Goal: Information Seeking & Learning: Learn about a topic

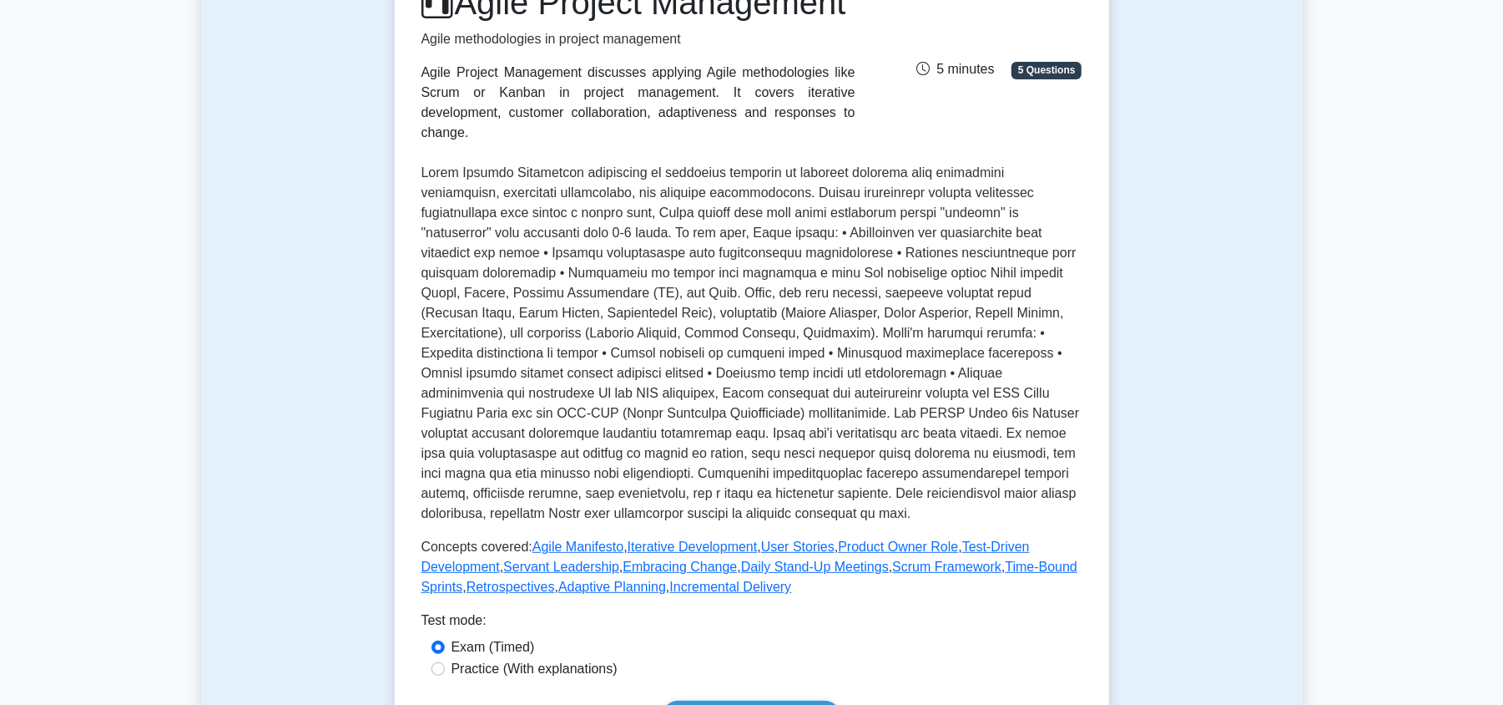
scroll to position [114, 0]
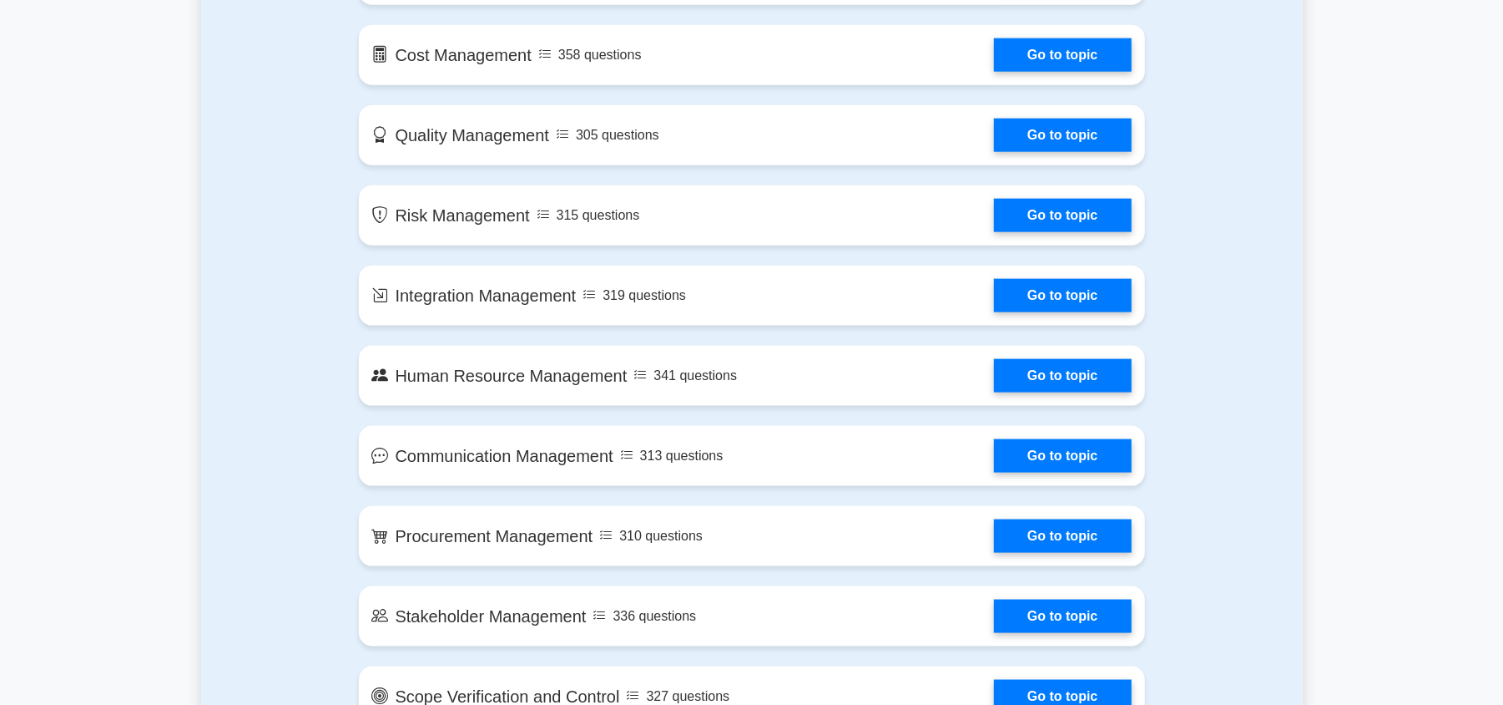
scroll to position [1203, 0]
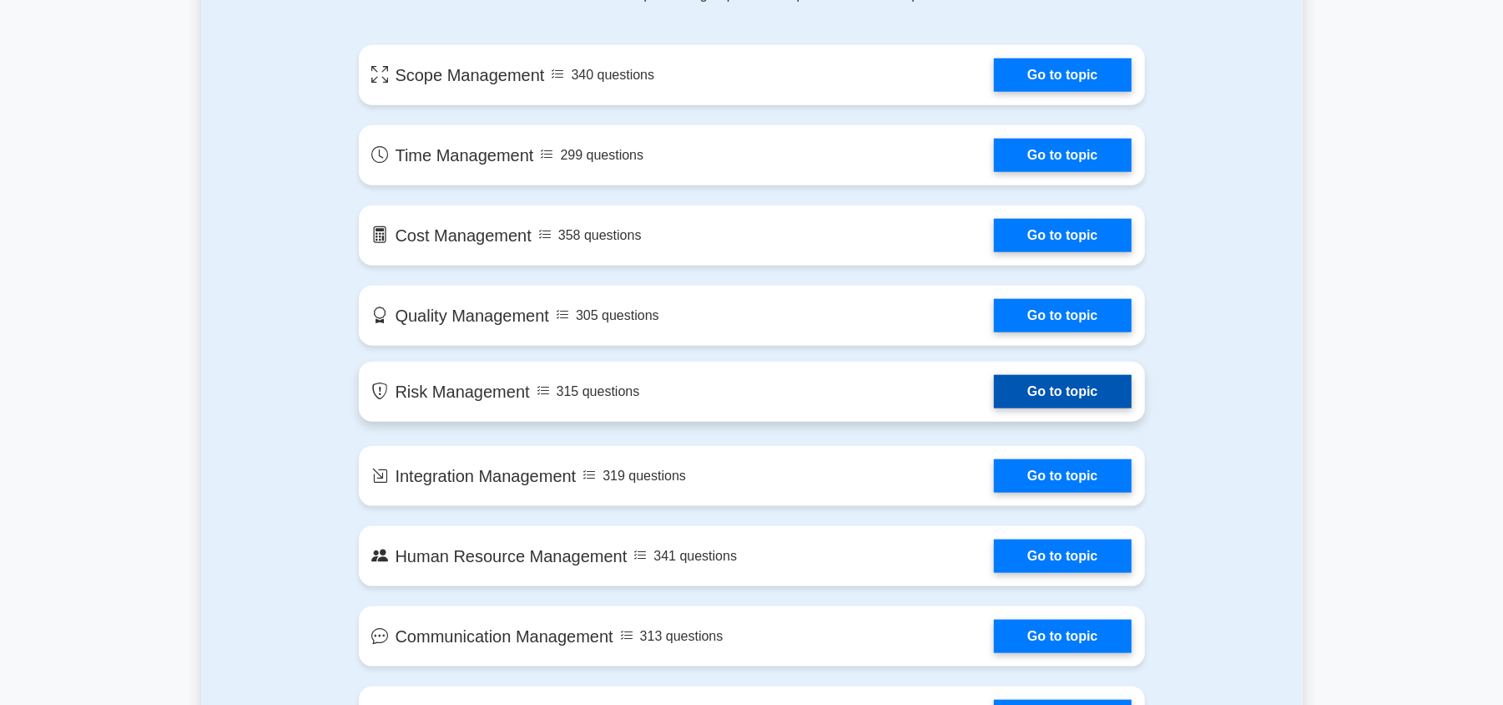
click at [994, 399] on link "Go to topic" at bounding box center [1062, 391] width 137 height 33
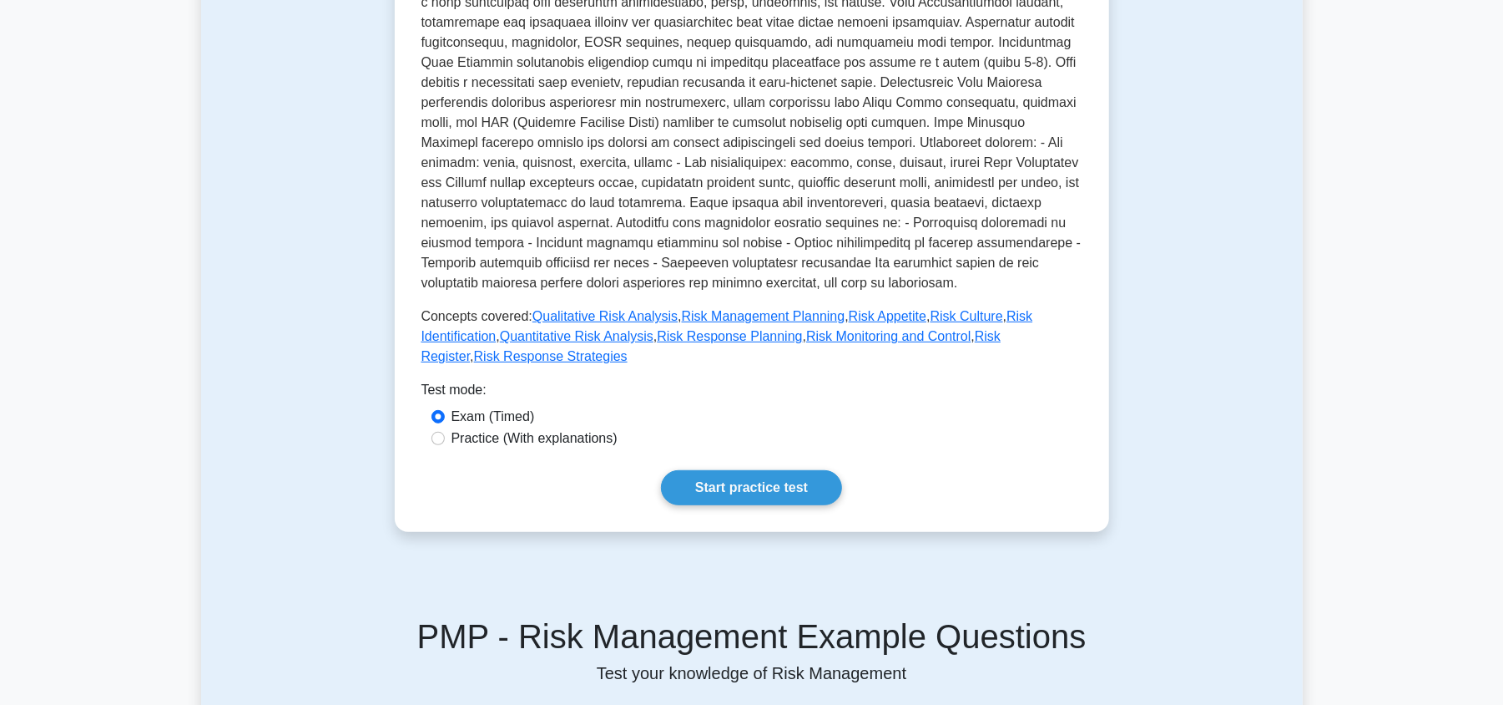
scroll to position [445, 0]
click at [722, 469] on link "Start practice test" at bounding box center [751, 486] width 181 height 35
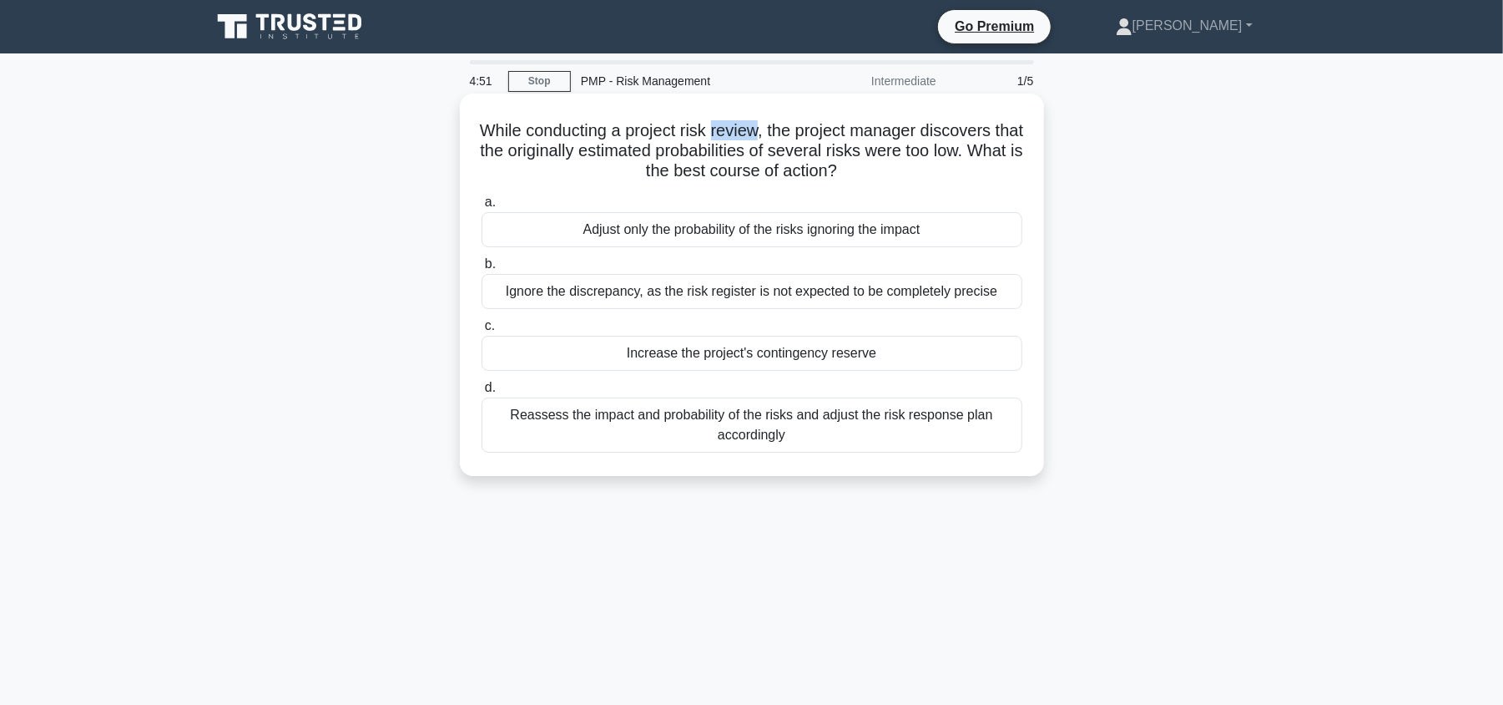
drag, startPoint x: 776, startPoint y: 138, endPoint x: 728, endPoint y: 144, distance: 48.8
click at [729, 142] on h5 "While conducting a project risk review, the project manager discovers that the …" at bounding box center [752, 151] width 544 height 62
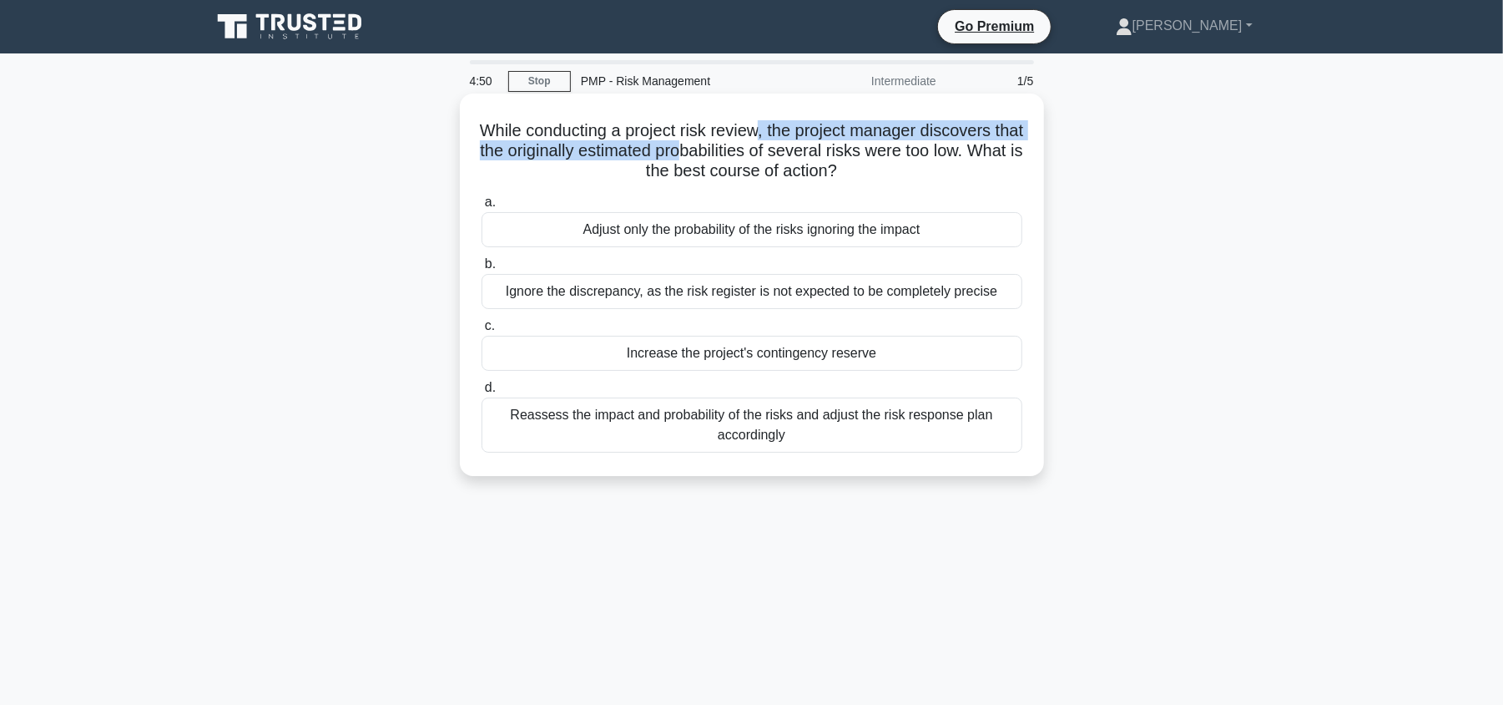
copy h5 ", the project manager discovers that the originally estimated pro"
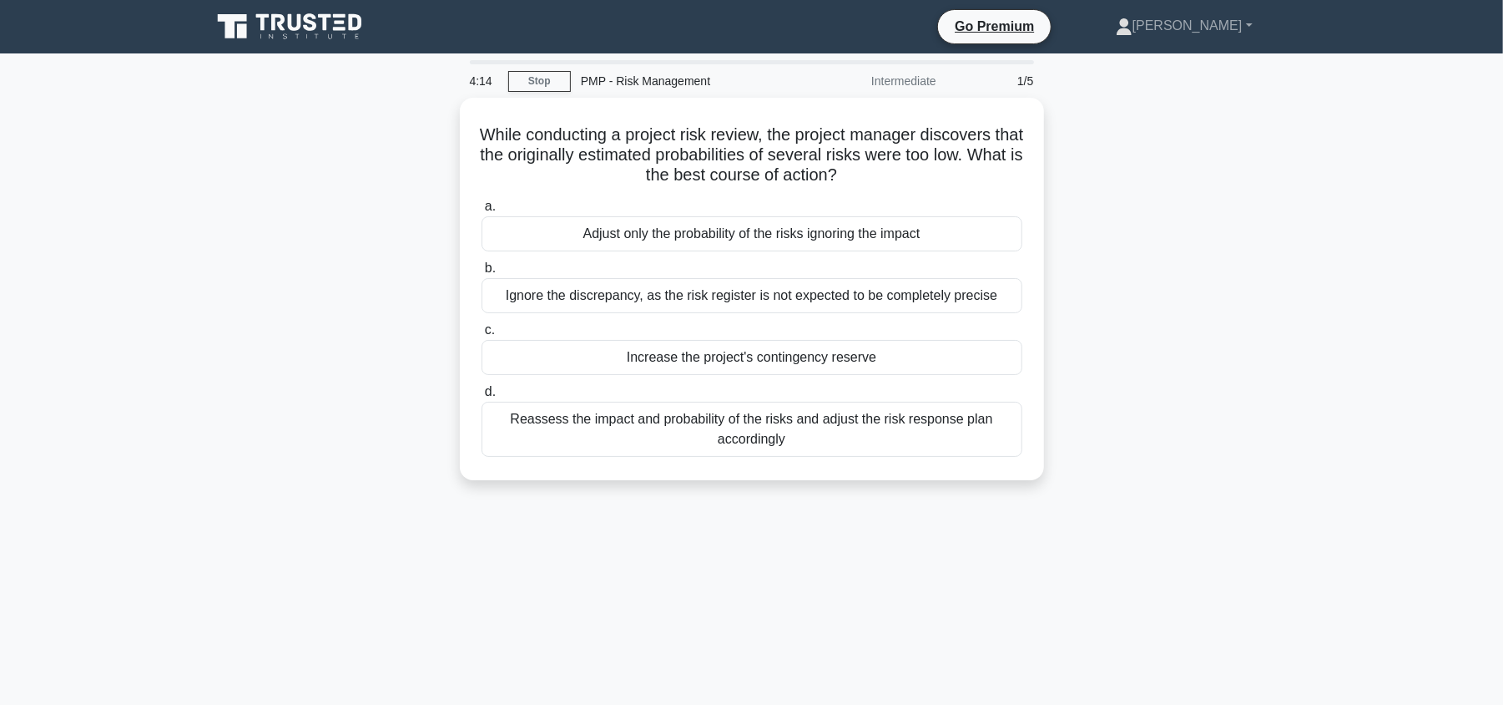
click at [1087, 316] on div "While conducting a project risk review, the project manager discovers that the …" at bounding box center [752, 299] width 1102 height 402
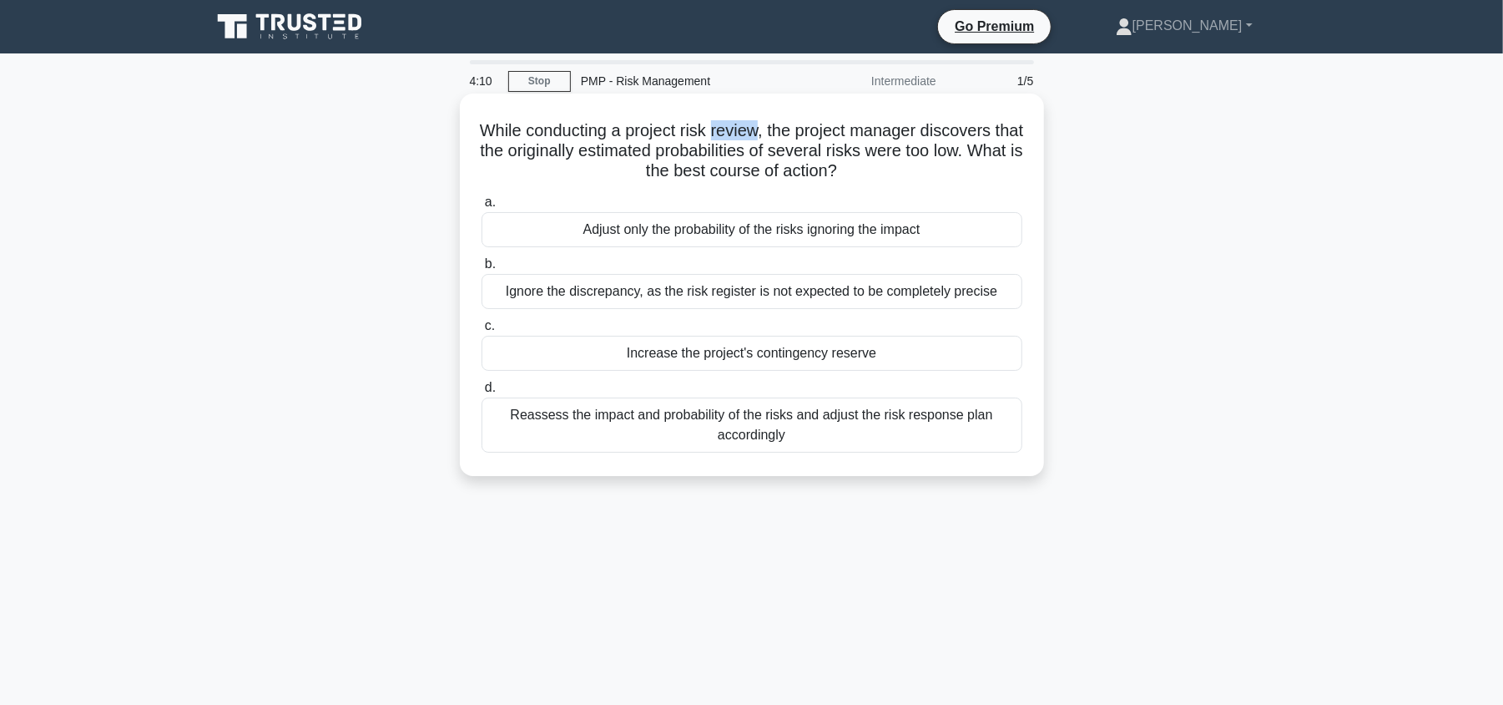
drag, startPoint x: 776, startPoint y: 137, endPoint x: 730, endPoint y: 127, distance: 47.0
click at [730, 127] on h5 "While conducting a project risk review, the project manager discovers that the …" at bounding box center [752, 151] width 544 height 62
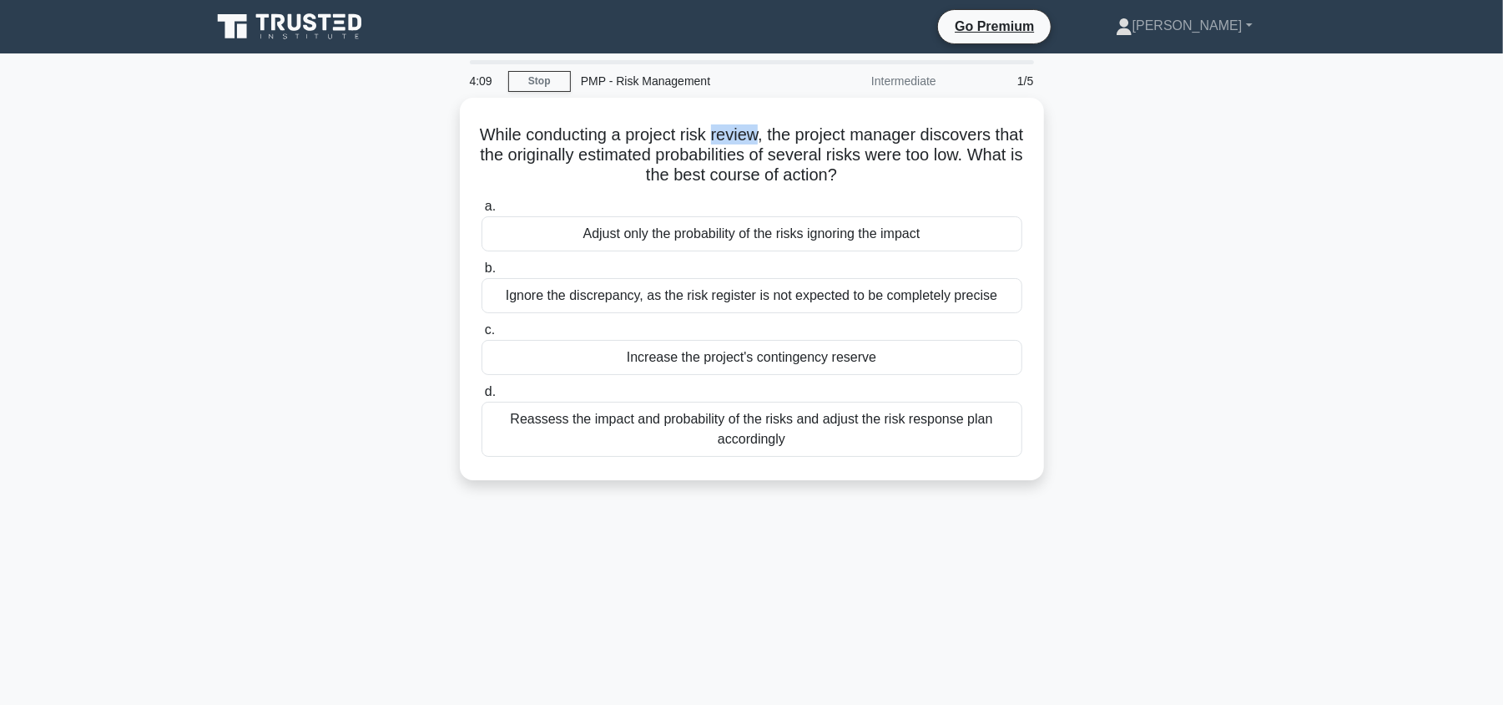
copy h5 "review"
click at [1187, 387] on div "While conducting a project risk review, the project manager discovers that the …" at bounding box center [752, 299] width 1102 height 402
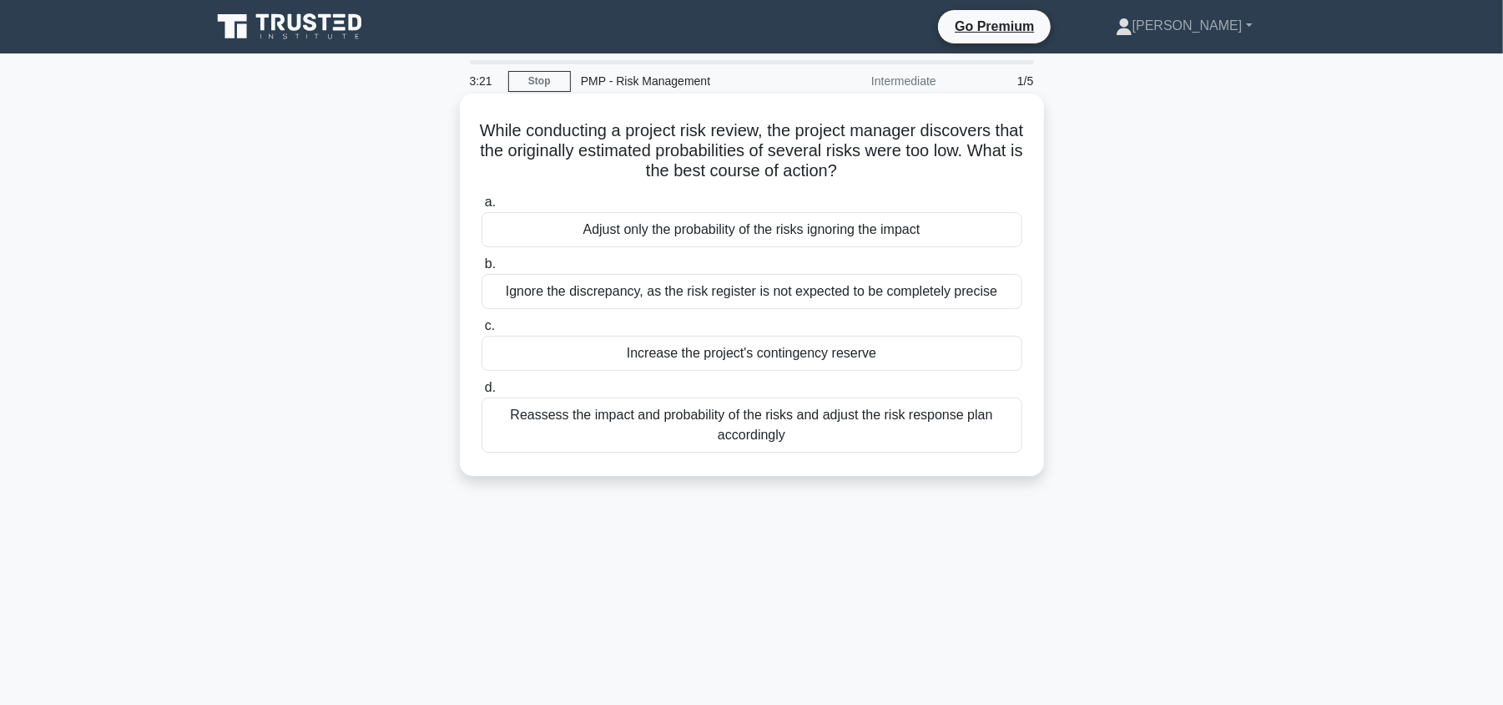
click at [820, 354] on div "Increase the project's contingency reserve" at bounding box center [752, 353] width 541 height 35
click at [482, 331] on input "c. Increase the project's contingency reserve" at bounding box center [482, 326] width 0 height 11
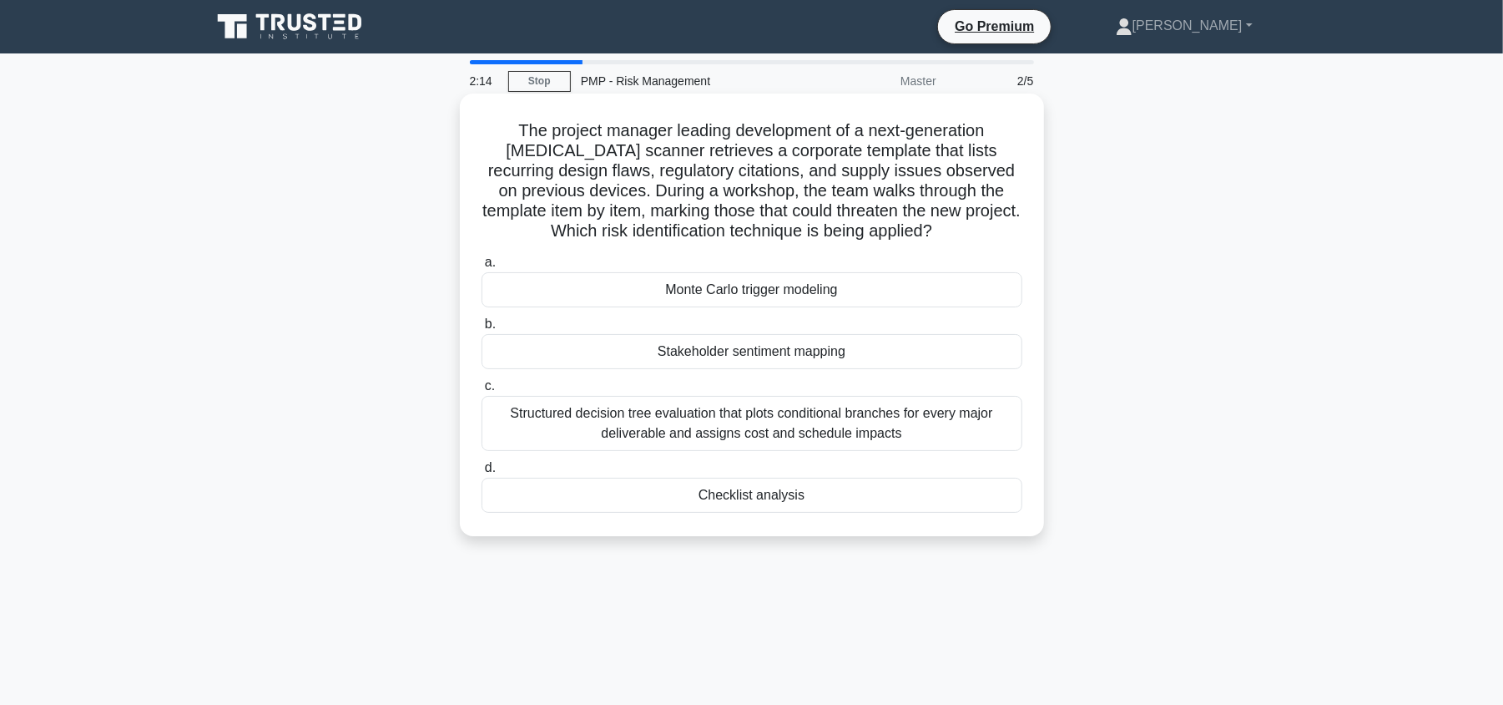
click at [843, 504] on div "Checklist analysis" at bounding box center [752, 494] width 541 height 35
click at [482, 473] on input "d. Checklist analysis" at bounding box center [482, 467] width 0 height 11
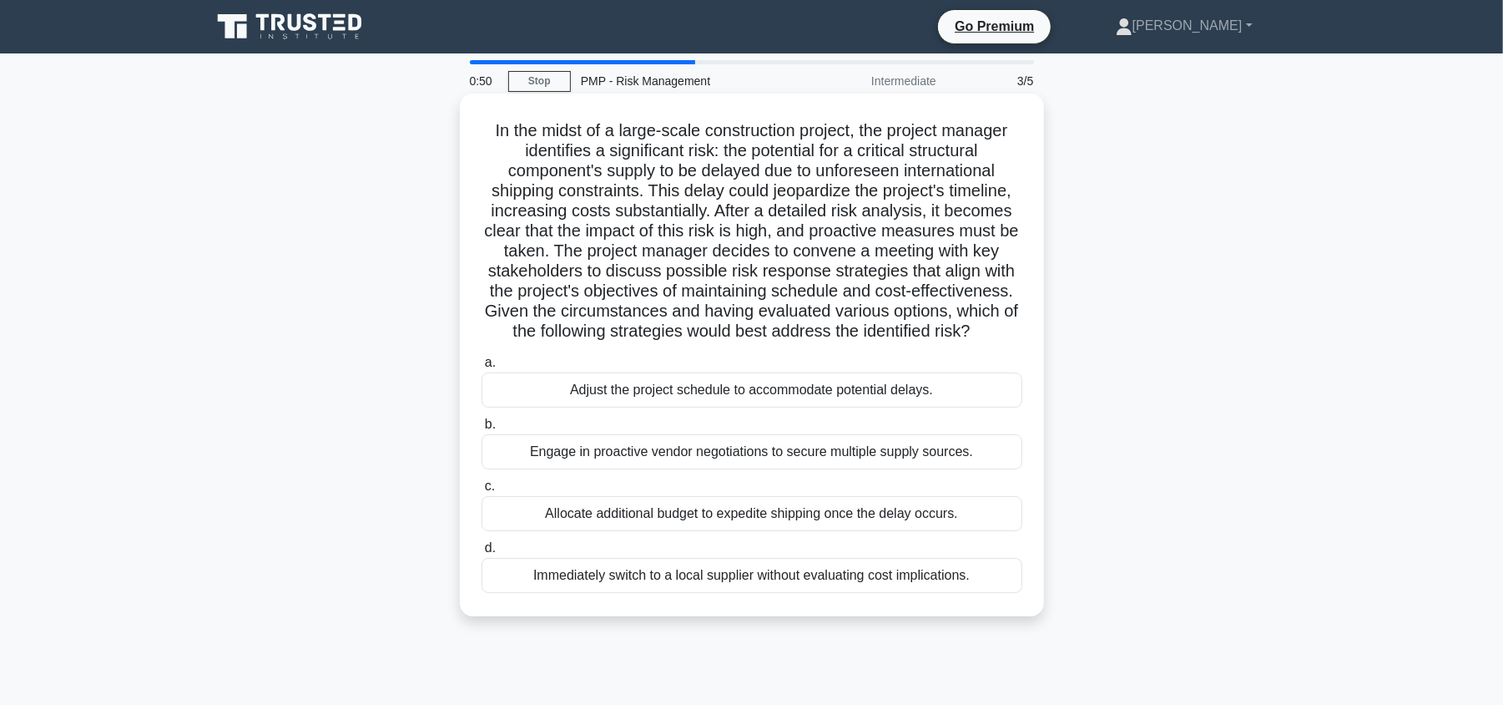
click at [770, 398] on div "Adjust the project schedule to accommodate potential delays." at bounding box center [752, 389] width 541 height 35
click at [482, 368] on input "a. Adjust the project schedule to accommodate potential delays." at bounding box center [482, 362] width 0 height 11
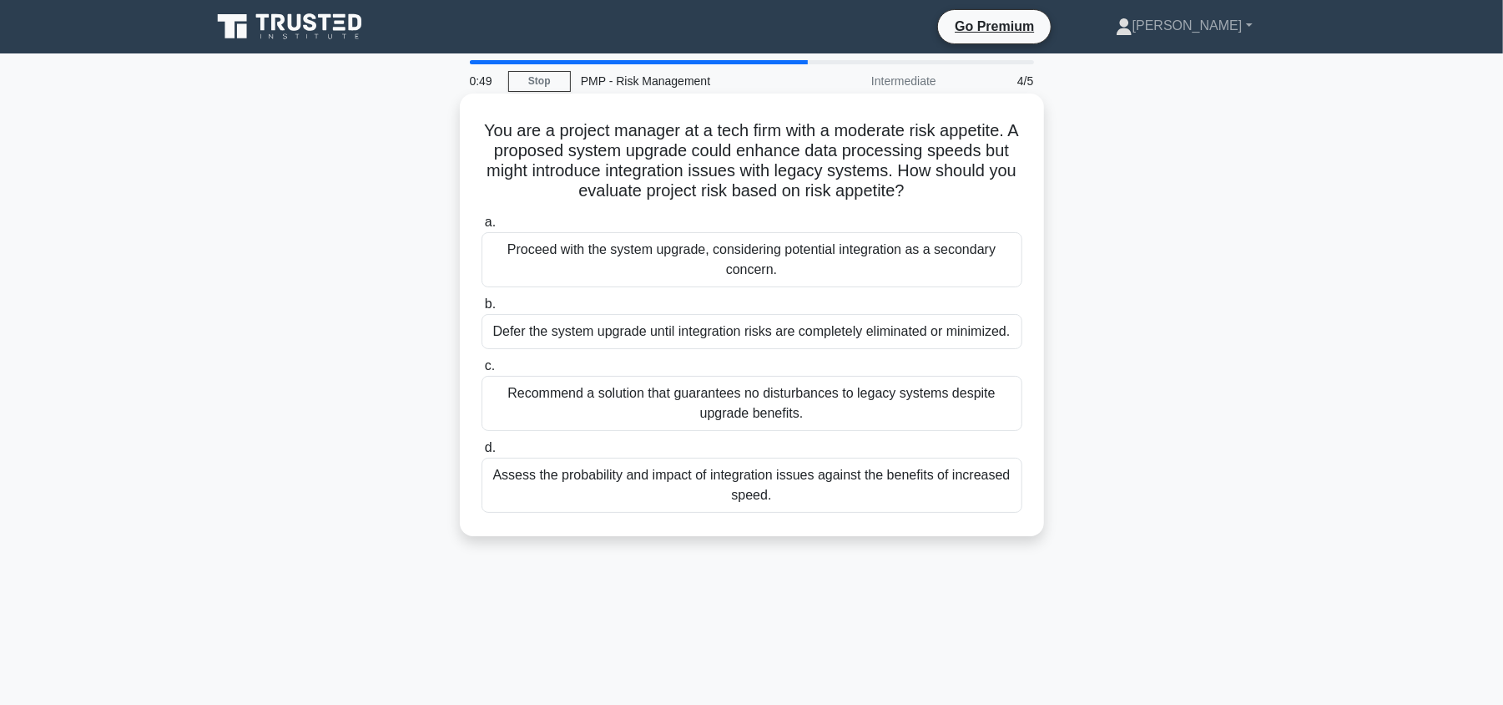
click at [775, 395] on div "Recommend a solution that guarantees no disturbances to legacy systems despite …" at bounding box center [752, 403] width 541 height 55
click at [482, 371] on input "c. Recommend a solution that guarantees no disturbances to legacy systems despi…" at bounding box center [482, 366] width 0 height 11
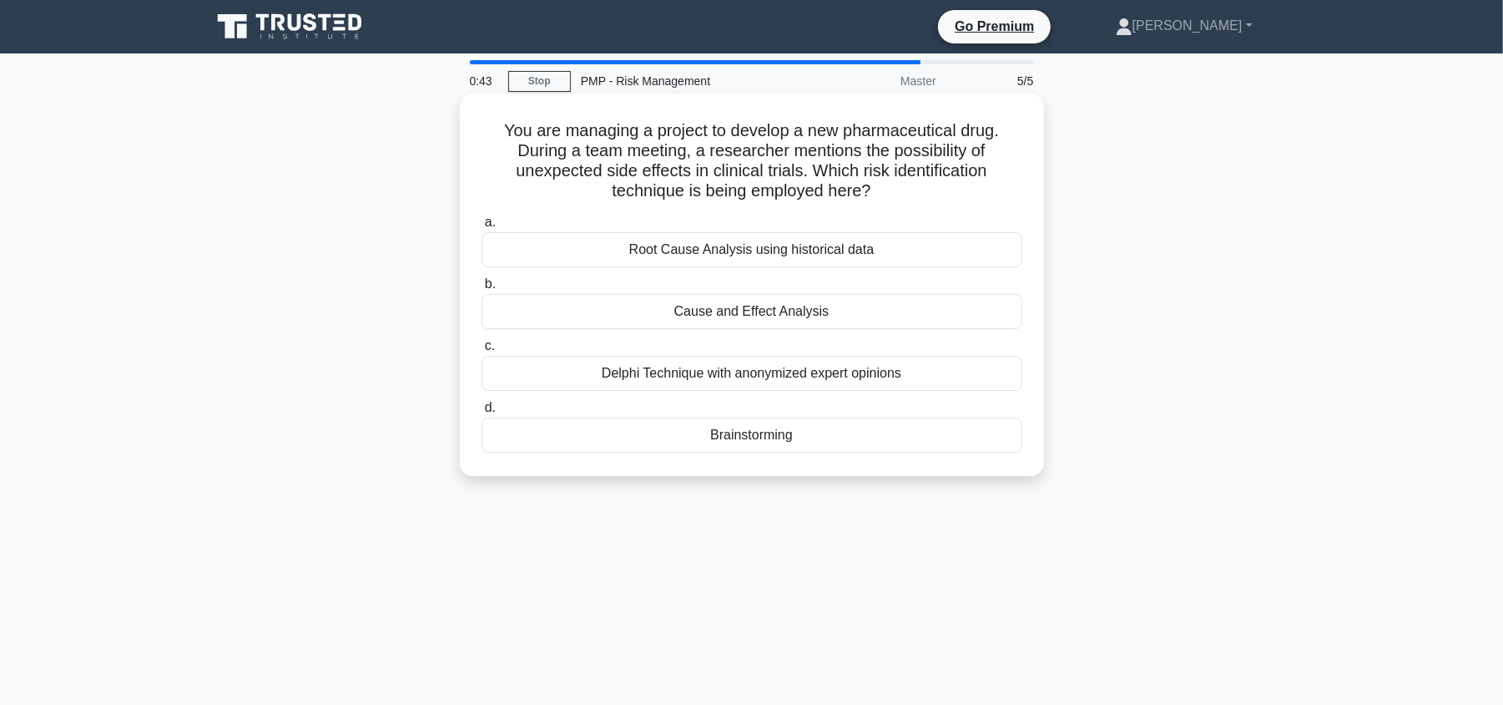
click at [776, 314] on div "Cause and Effect Analysis" at bounding box center [752, 311] width 541 height 35
click at [482, 290] on input "b. Cause and Effect Analysis" at bounding box center [482, 284] width 0 height 11
